Goal: Transaction & Acquisition: Book appointment/travel/reservation

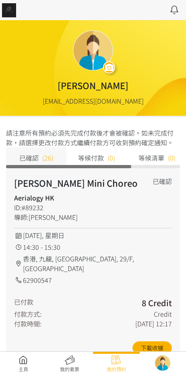
click at [22, 368] on link at bounding box center [23, 364] width 47 height 18
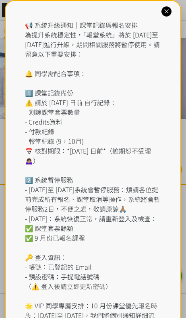
click at [167, 11] on icon at bounding box center [167, 12] width 8 height 8
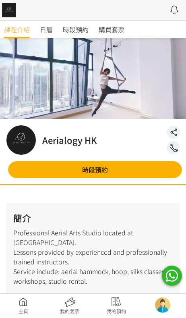
click at [80, 31] on span "時段預約" at bounding box center [76, 30] width 26 height 10
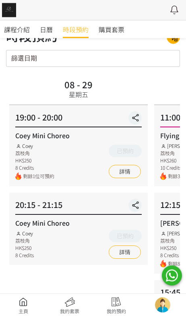
scroll to position [22, 0]
click at [132, 173] on link "詳情" at bounding box center [125, 171] width 32 height 13
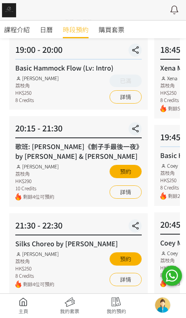
scroll to position [80, 0]
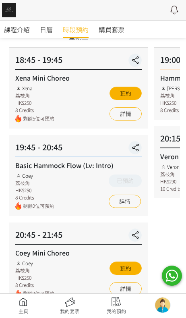
click at [125, 285] on link "詳情" at bounding box center [126, 288] width 32 height 13
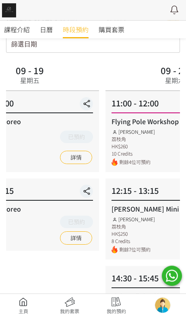
scroll to position [36, 0]
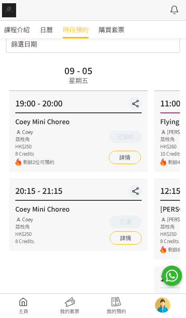
click at [126, 237] on link "詳情" at bounding box center [126, 238] width 32 height 13
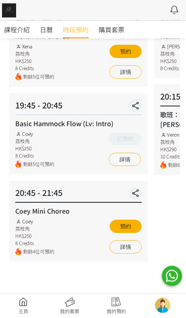
click at [132, 228] on button "預約" at bounding box center [126, 226] width 32 height 13
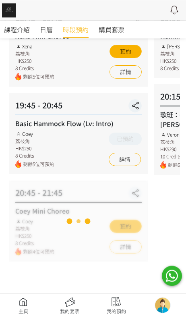
scroll to position [122, 0]
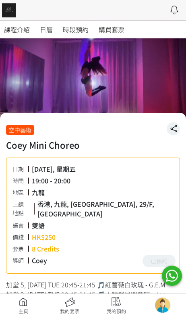
scroll to position [0, 0]
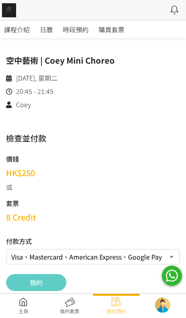
click at [107, 254] on select "Visa、Mastercard、American Express、Google Pay 、Apple Pay Credit 套票 (餘額 92 Credit）…" at bounding box center [93, 256] width 174 height 15
select select "credit"
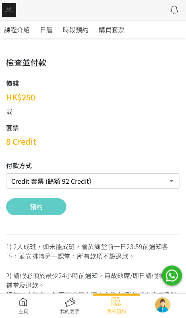
click at [50, 208] on button "預約" at bounding box center [36, 207] width 61 height 17
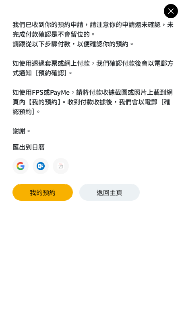
click at [117, 201] on link "返回主頁" at bounding box center [109, 192] width 61 height 17
click at [121, 195] on link "返回主頁" at bounding box center [109, 192] width 61 height 17
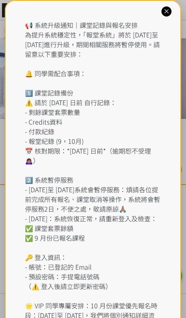
click at [71, 29] on div "📢 系統升級通知｜課堂記錄與報名安排 為提升系統穩定性，「報堂系統」將於 2025 年 9 月 1 日至 2 日進行升級，期間相關服務將暫停使用。請留意以下重…" at bounding box center [93, 184] width 137 height 329
